Goal: Task Accomplishment & Management: Complete application form

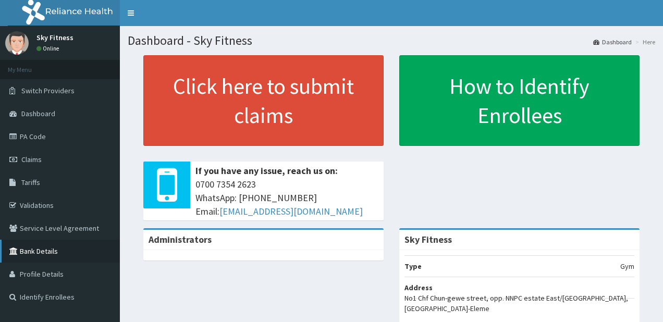
click at [43, 251] on link "Bank Details" at bounding box center [60, 251] width 120 height 23
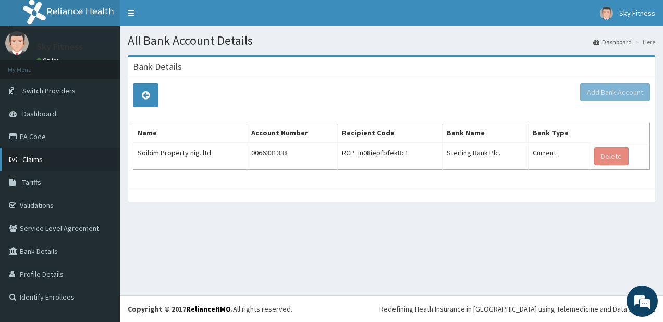
click at [33, 160] on span "Claims" at bounding box center [32, 159] width 20 height 9
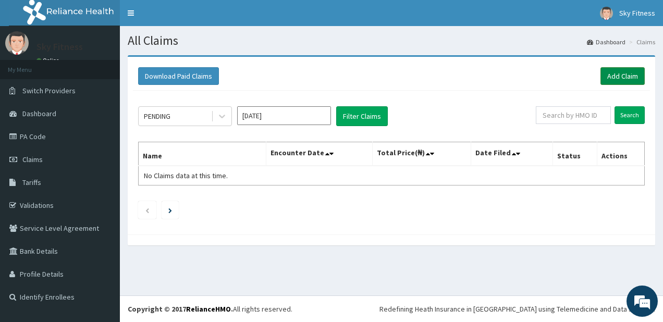
click at [611, 75] on link "Add Claim" at bounding box center [622, 76] width 44 height 18
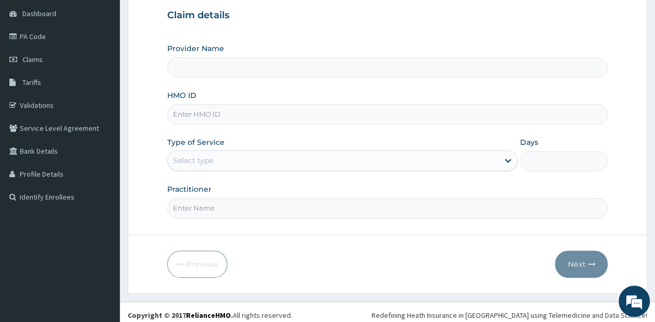
scroll to position [104, 0]
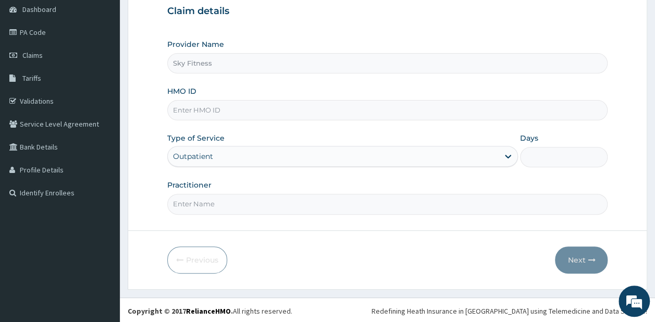
type input "Sky Fitness"
type input "1"
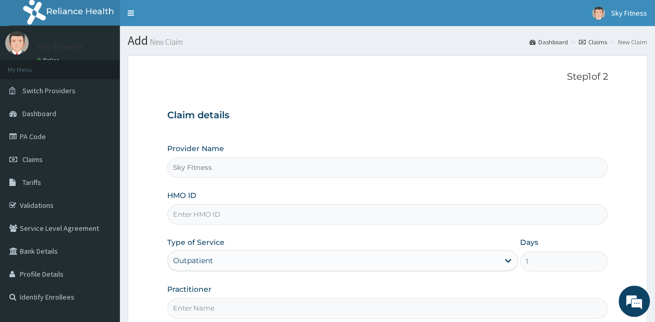
scroll to position [0, 0]
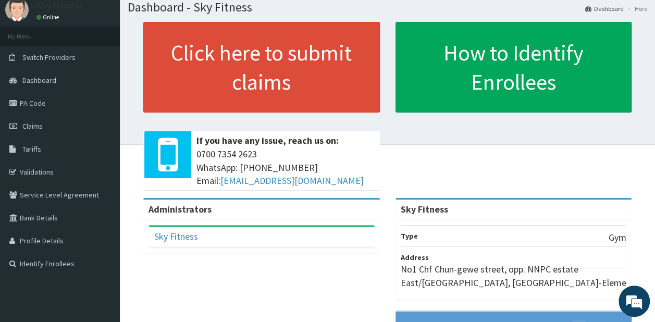
scroll to position [32, 0]
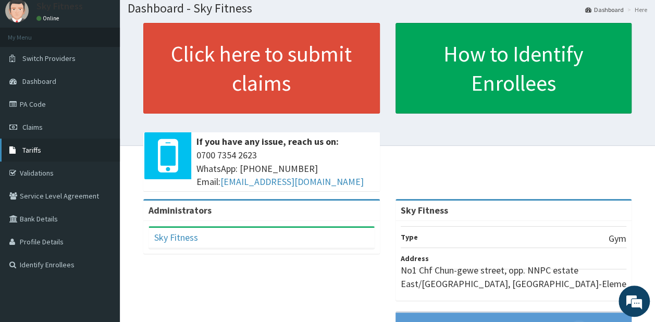
click at [44, 152] on link "Tariffs" at bounding box center [60, 150] width 120 height 23
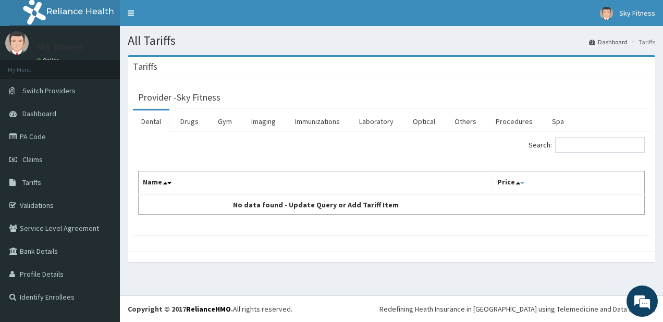
click at [522, 182] on icon at bounding box center [522, 182] width 4 height 7
click at [39, 231] on link "Service Level Agreement" at bounding box center [60, 228] width 120 height 23
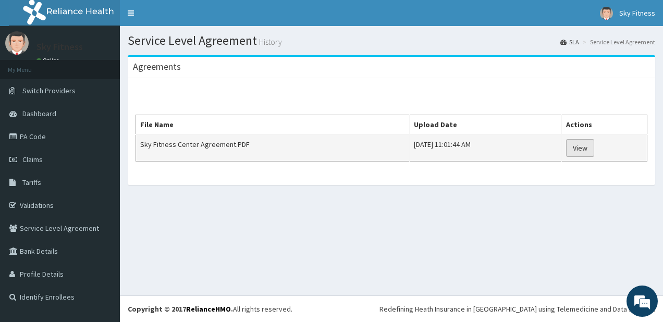
click at [594, 148] on link "View" at bounding box center [580, 148] width 28 height 18
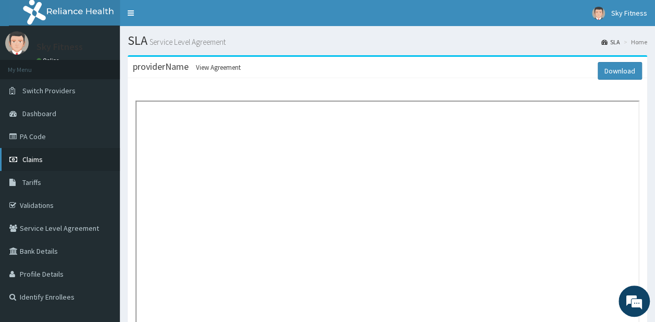
click at [55, 155] on link "Claims" at bounding box center [60, 159] width 120 height 23
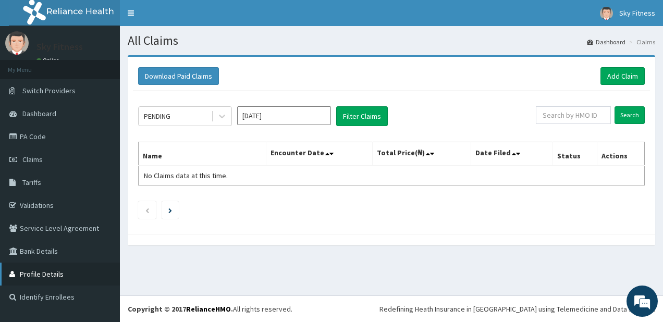
click at [45, 279] on link "Profile Details" at bounding box center [60, 274] width 120 height 23
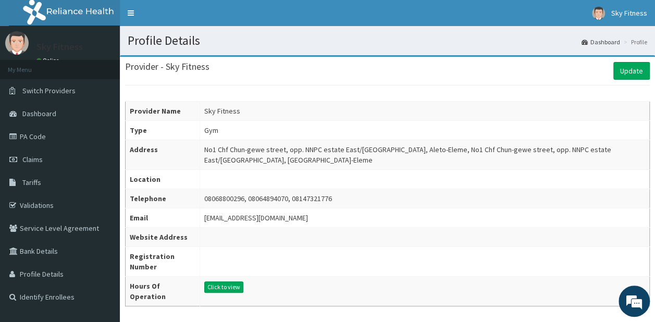
scroll to position [18, 0]
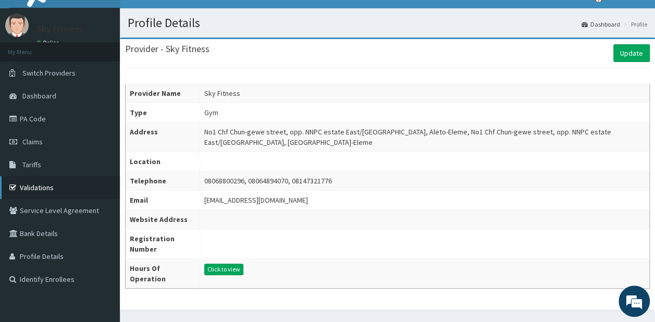
click at [33, 191] on link "Validations" at bounding box center [60, 187] width 120 height 23
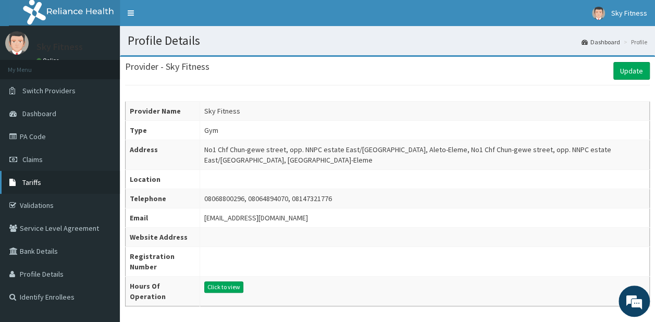
click at [34, 180] on span "Tariffs" at bounding box center [31, 182] width 19 height 9
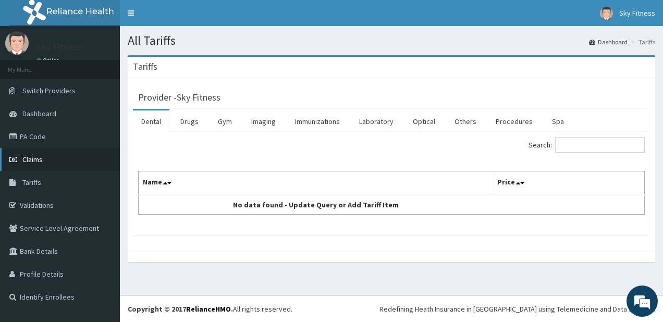
click at [36, 155] on span "Claims" at bounding box center [32, 159] width 20 height 9
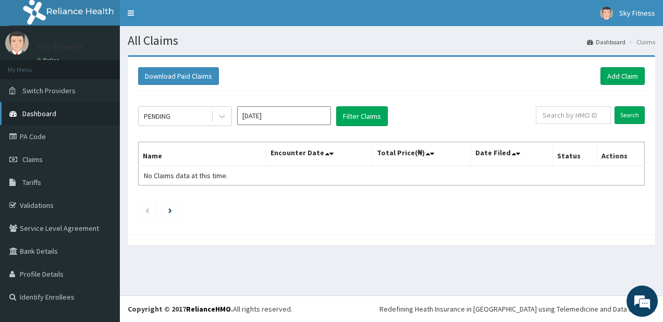
click at [34, 112] on span "Dashboard" at bounding box center [39, 113] width 34 height 9
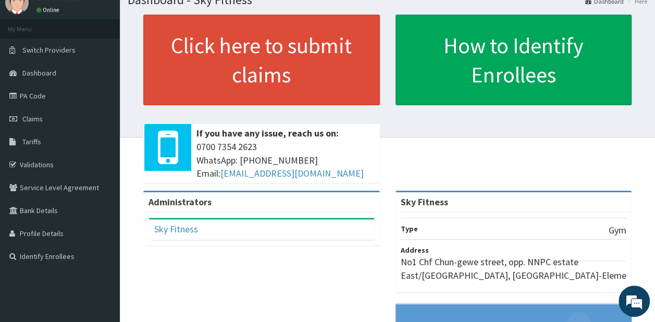
scroll to position [40, 0]
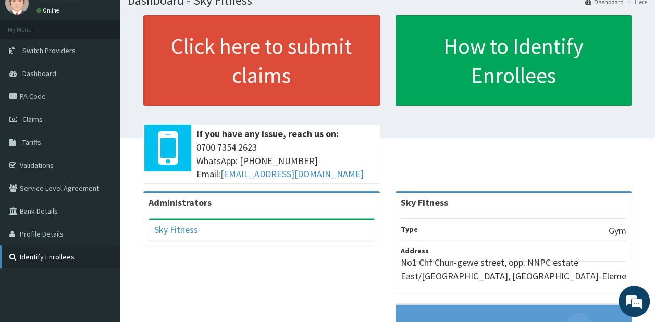
click at [43, 252] on link "Identify Enrollees" at bounding box center [60, 256] width 120 height 23
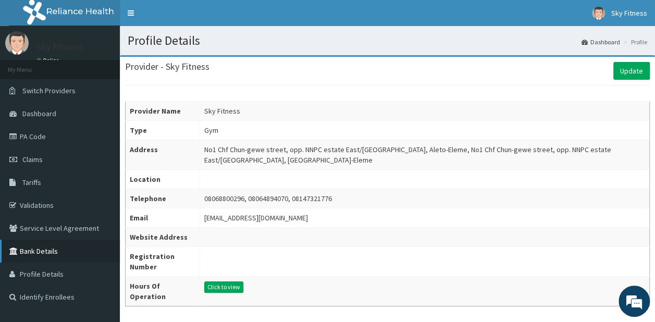
click at [34, 251] on link "Bank Details" at bounding box center [60, 251] width 120 height 23
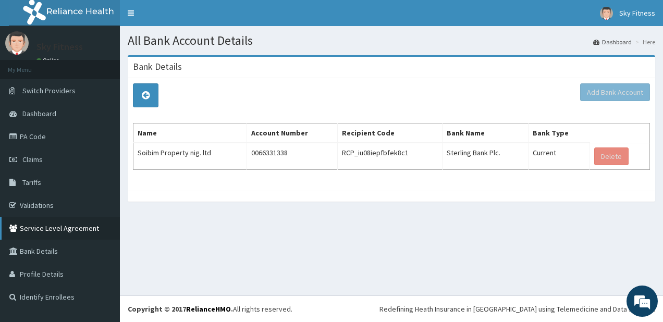
click at [42, 229] on link "Service Level Agreement" at bounding box center [60, 228] width 120 height 23
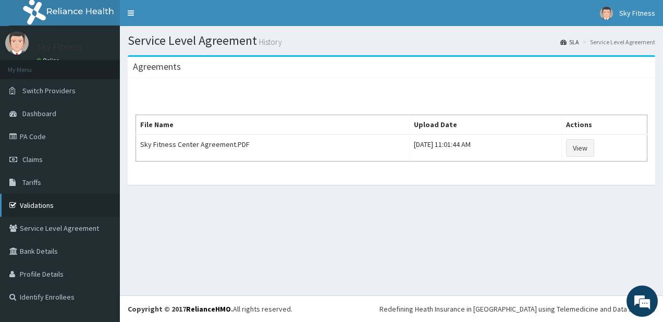
click at [41, 204] on link "Validations" at bounding box center [60, 205] width 120 height 23
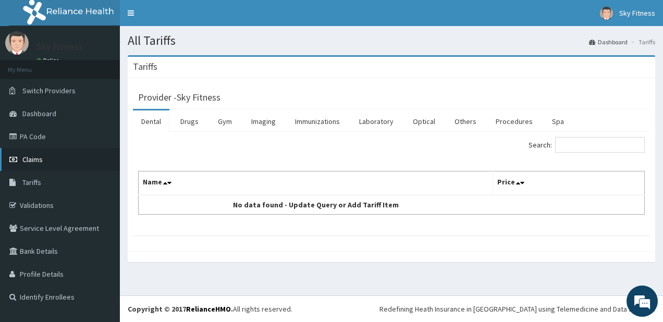
click at [36, 158] on span "Claims" at bounding box center [32, 159] width 20 height 9
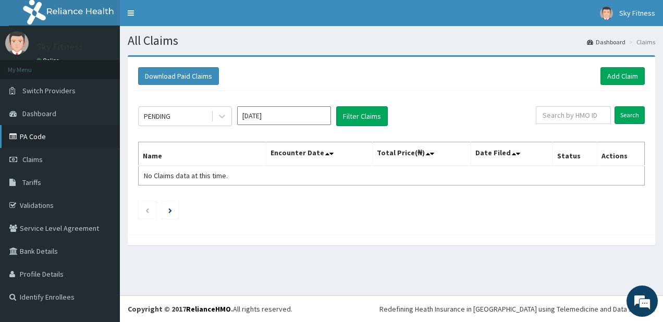
click at [30, 138] on link "PA Code" at bounding box center [60, 136] width 120 height 23
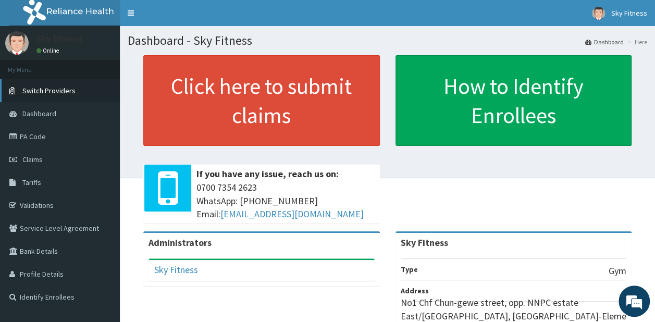
click at [41, 89] on span "Switch Providers" at bounding box center [48, 90] width 53 height 9
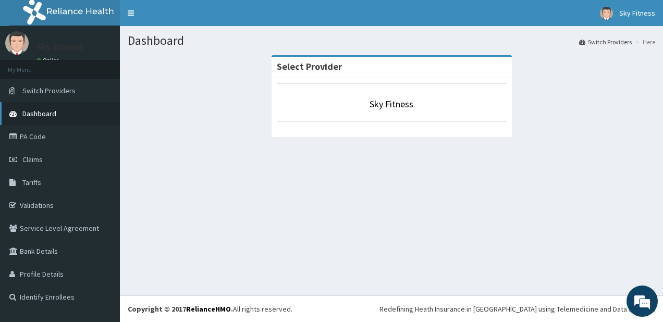
click at [39, 116] on span "Dashboard" at bounding box center [39, 113] width 34 height 9
